Goal: Task Accomplishment & Management: Manage account settings

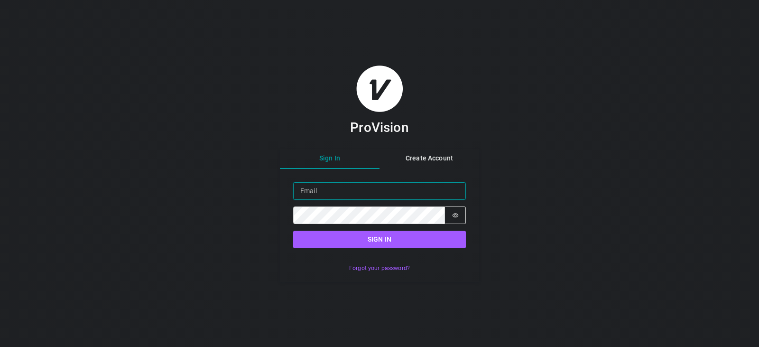
click at [348, 190] on input "Email" at bounding box center [379, 191] width 173 height 18
click at [312, 190] on input "Email" at bounding box center [379, 191] width 173 height 18
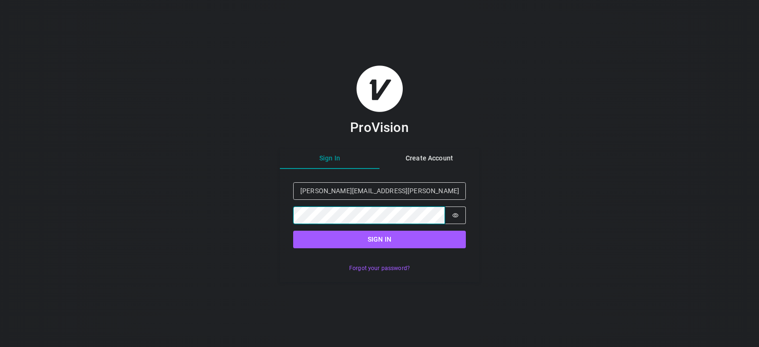
click at [293, 230] on button "Sign in" at bounding box center [379, 239] width 173 height 18
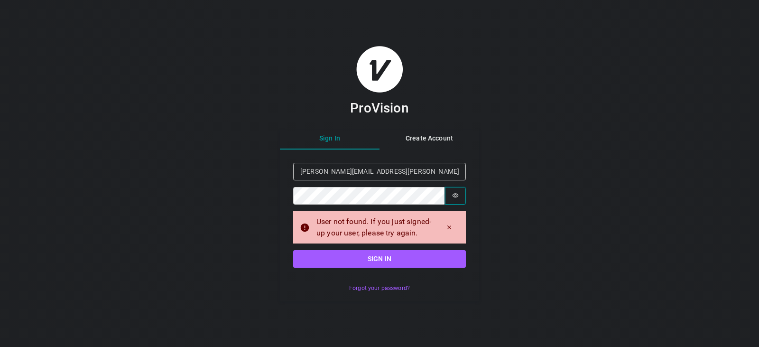
click at [455, 197] on icon "Show password" at bounding box center [455, 195] width 6 height 4
click at [361, 171] on input "[PERSON_NAME][EMAIL_ADDRESS][PERSON_NAME][DOMAIN_NAME]" at bounding box center [379, 172] width 173 height 18
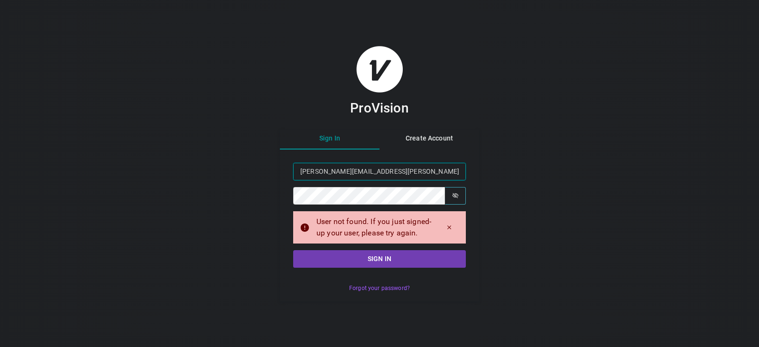
type input "[PERSON_NAME][EMAIL_ADDRESS][PERSON_NAME][DOMAIN_NAME]"
click at [379, 261] on button "Sign in" at bounding box center [379, 259] width 173 height 18
